Goal: Ask a question

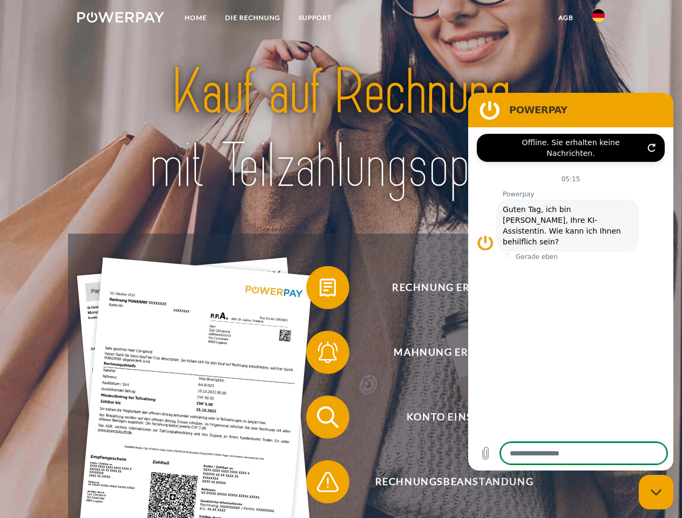
click at [120, 19] on img at bounding box center [120, 17] width 87 height 11
click at [598, 19] on img at bounding box center [597, 15] width 13 height 13
click at [565, 18] on link "agb" at bounding box center [565, 17] width 33 height 19
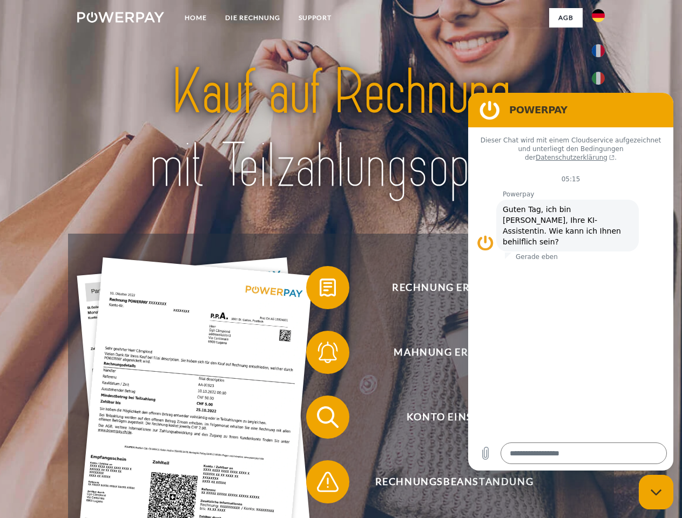
click at [319, 290] on span at bounding box center [311, 288] width 54 height 54
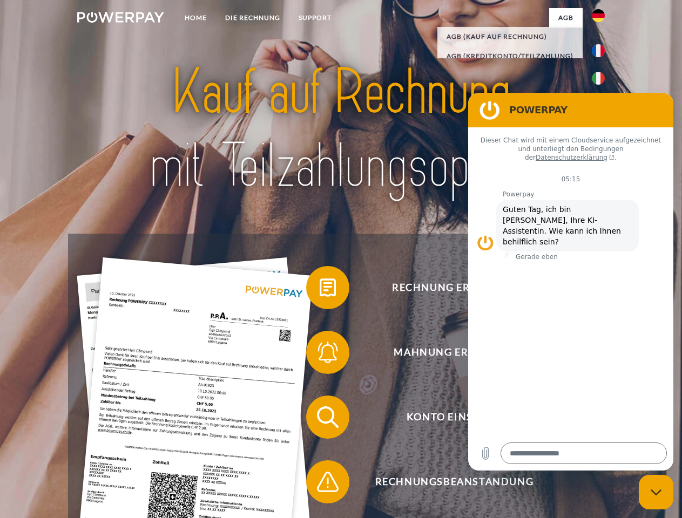
click at [319, 355] on span at bounding box center [311, 352] width 54 height 54
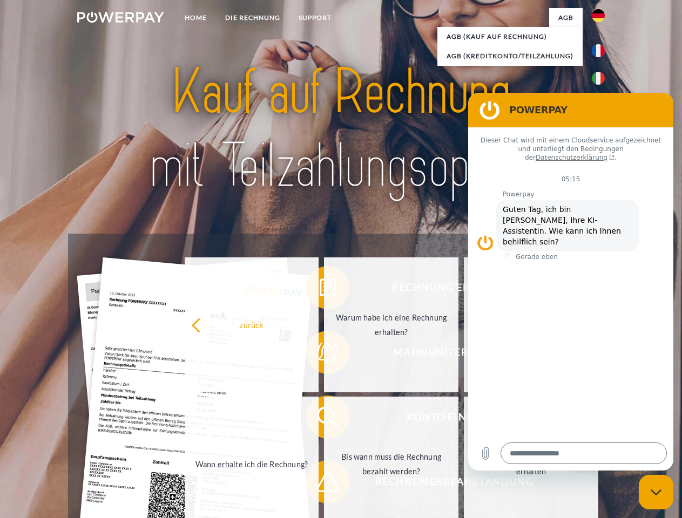
click at [324, 419] on link "Bis wann muss die Rechnung bezahlt werden?" at bounding box center [391, 464] width 134 height 135
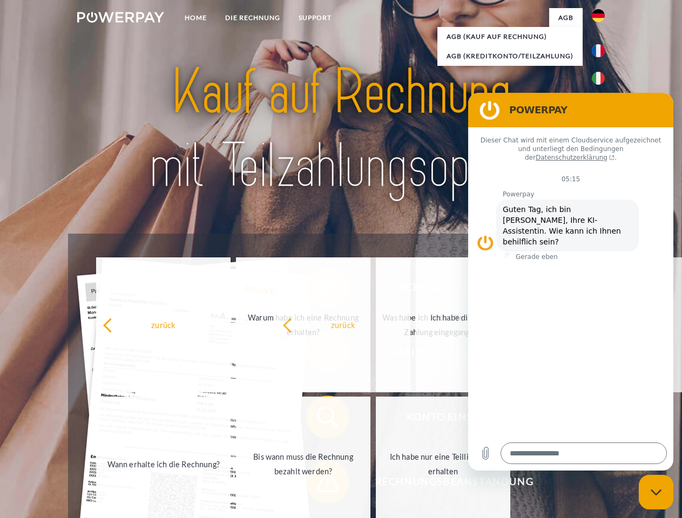
click at [319, 484] on span at bounding box center [311, 482] width 54 height 54
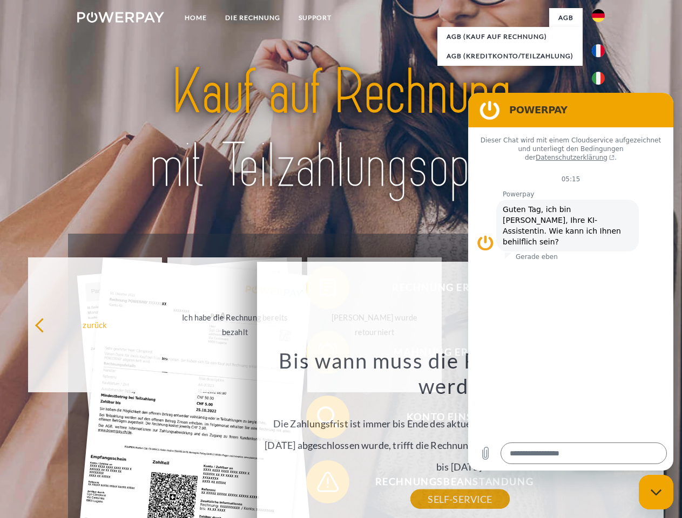
click at [656, 492] on icon "Messaging-Fenster schließen" at bounding box center [655, 492] width 11 height 7
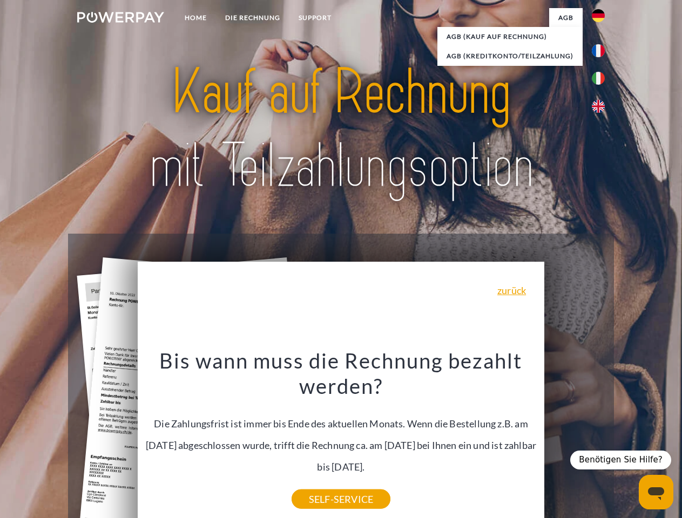
type textarea "*"
